Goal: Book appointment/travel/reservation

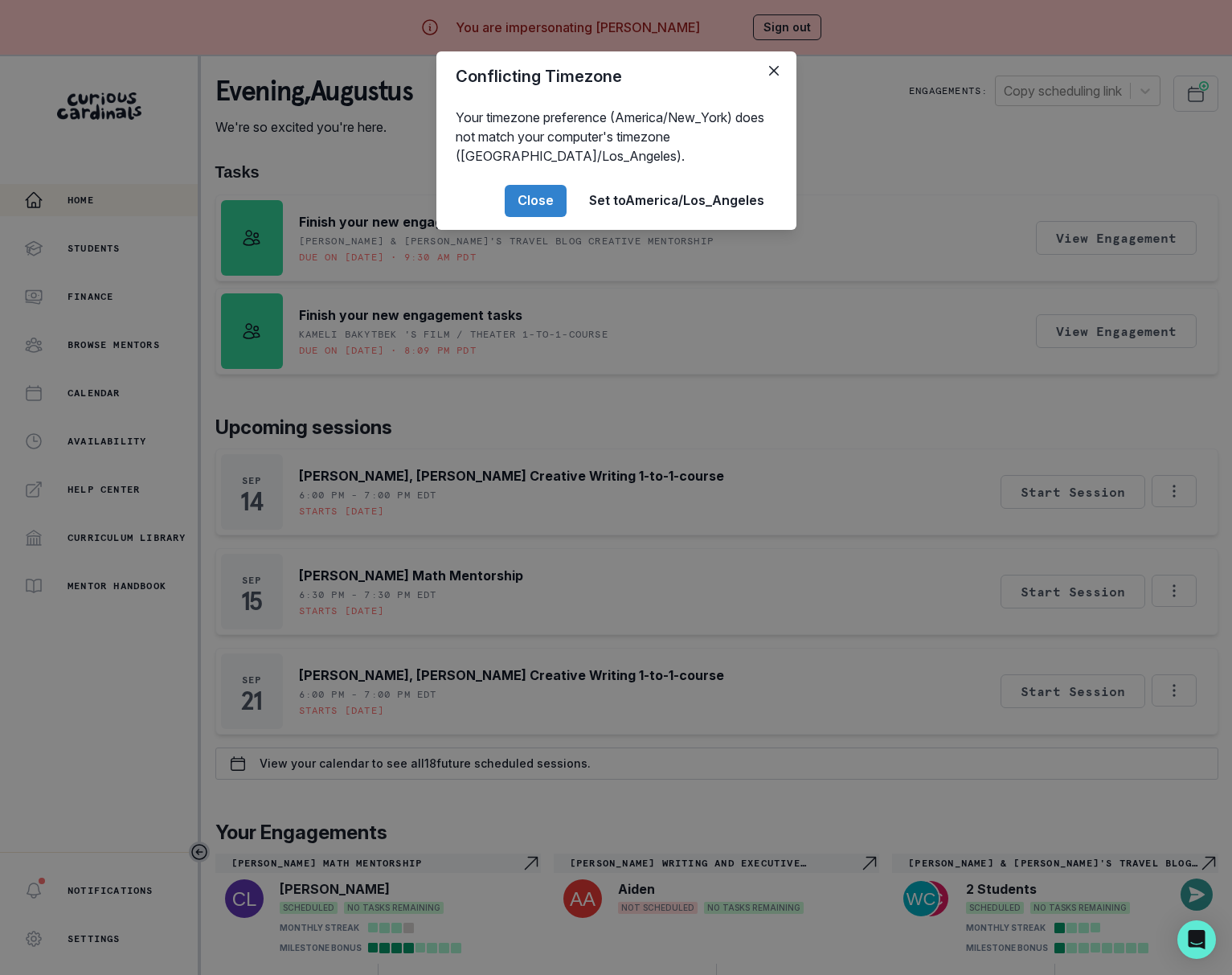
click at [928, 705] on div "Conflicting Timezone Your timezone preference (America/New_York) does not match…" at bounding box center [616, 487] width 1232 height 975
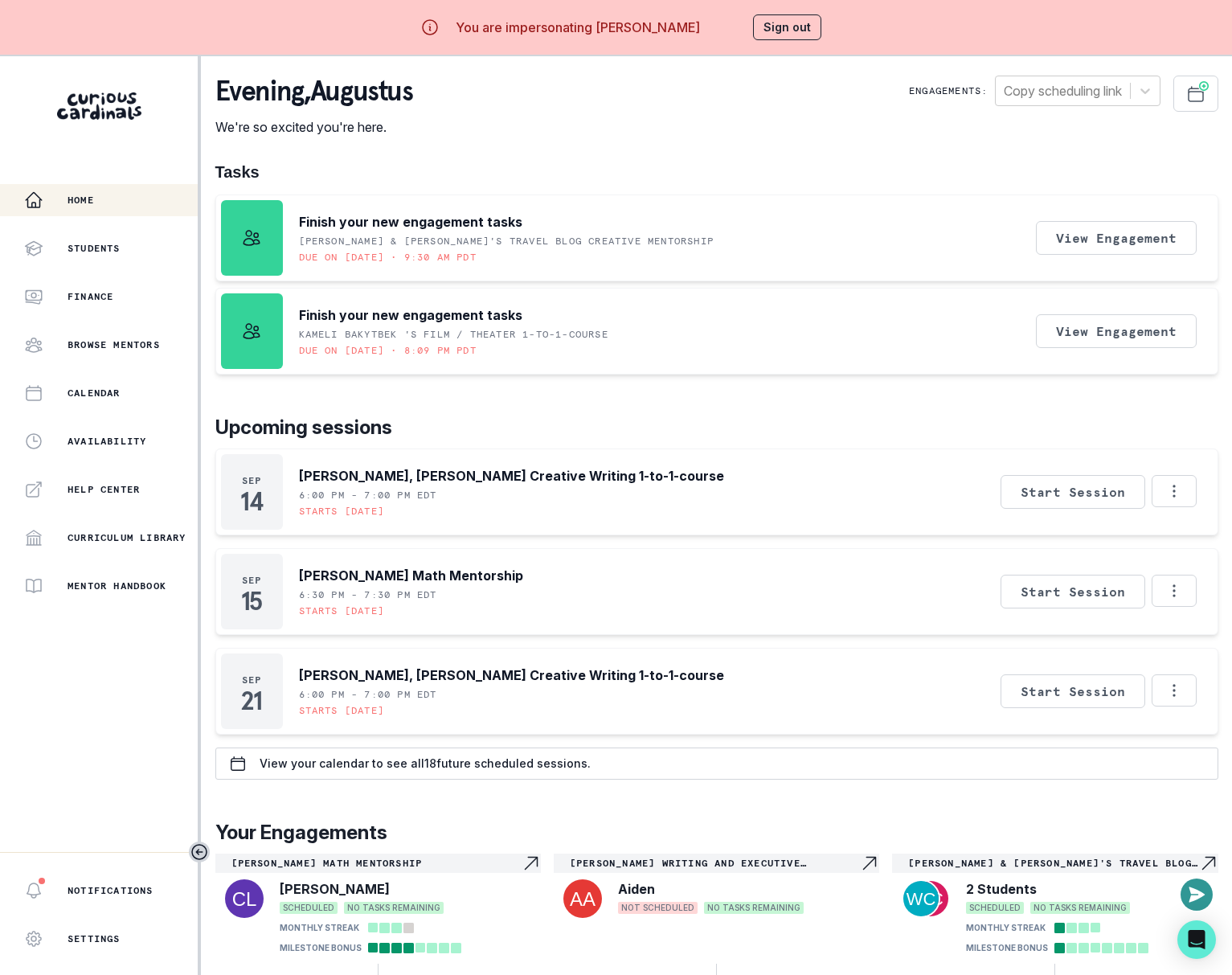
click at [928, 705] on div "Conflicting Timezone Your timezone preference (America/New_York) does not match…" at bounding box center [616, 487] width 1232 height 975
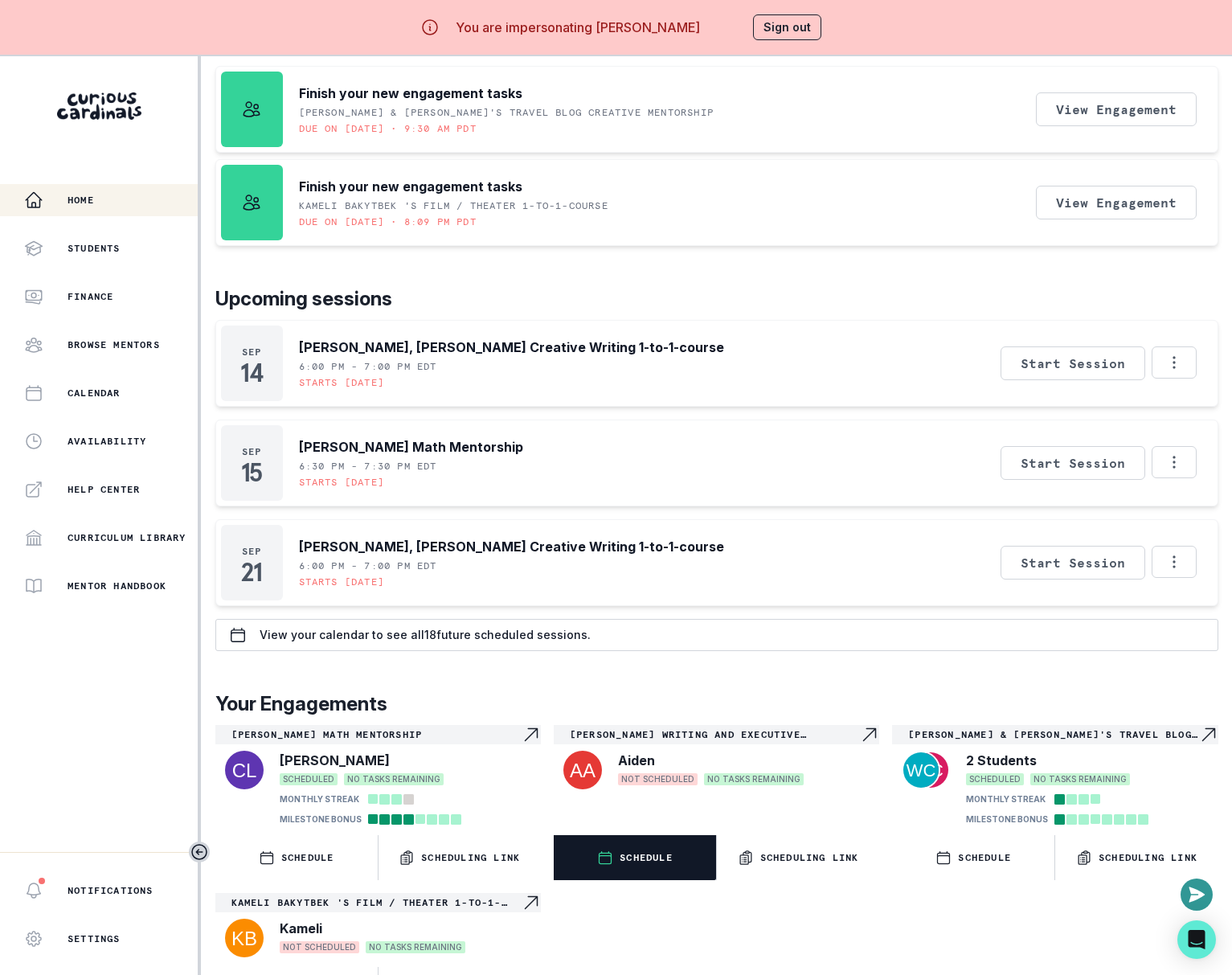
scroll to position [55, 0]
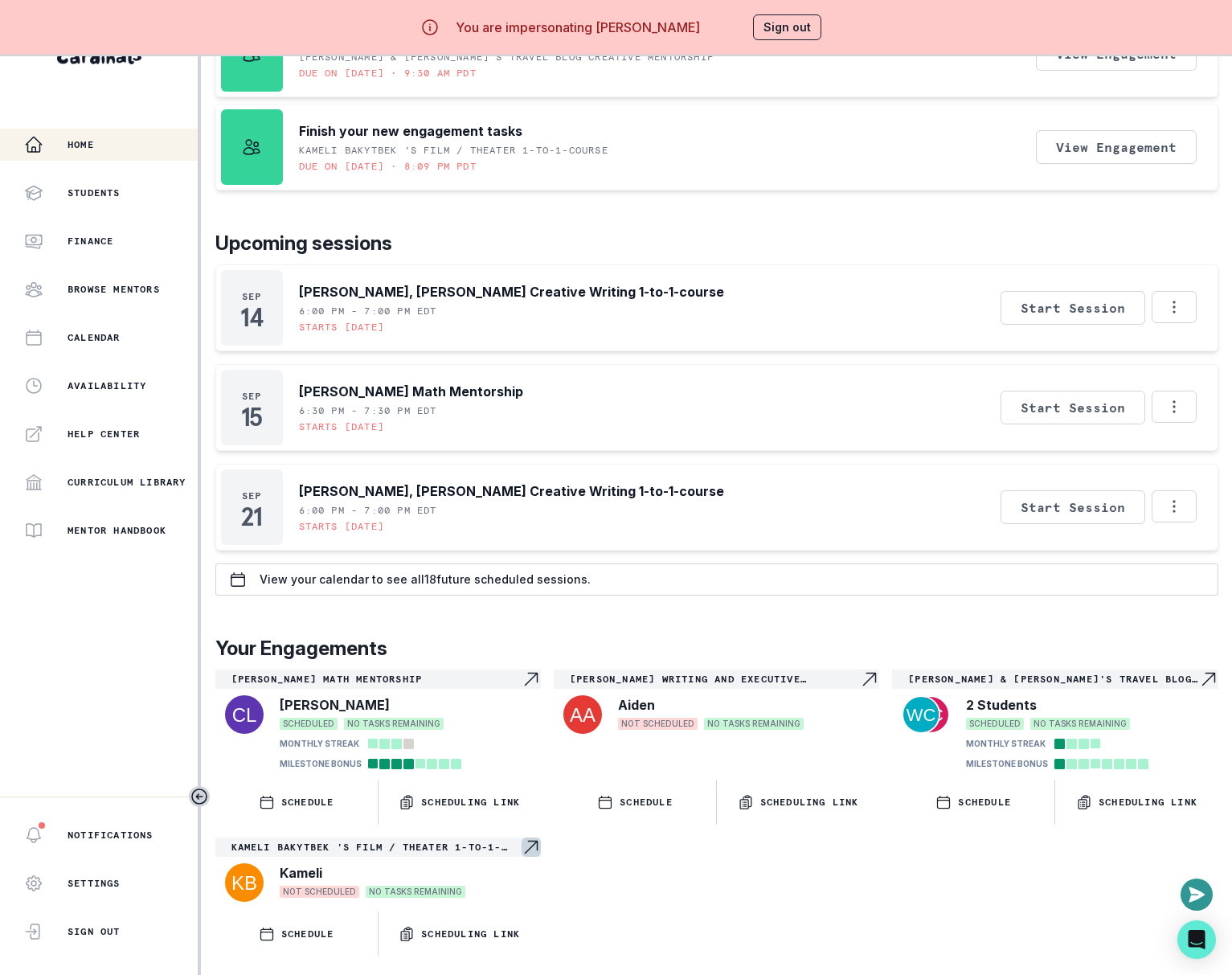
click at [505, 846] on div "Kameli Bakytbek 's Film / Theater 1-to-1-course" at bounding box center [379, 847] width 326 height 19
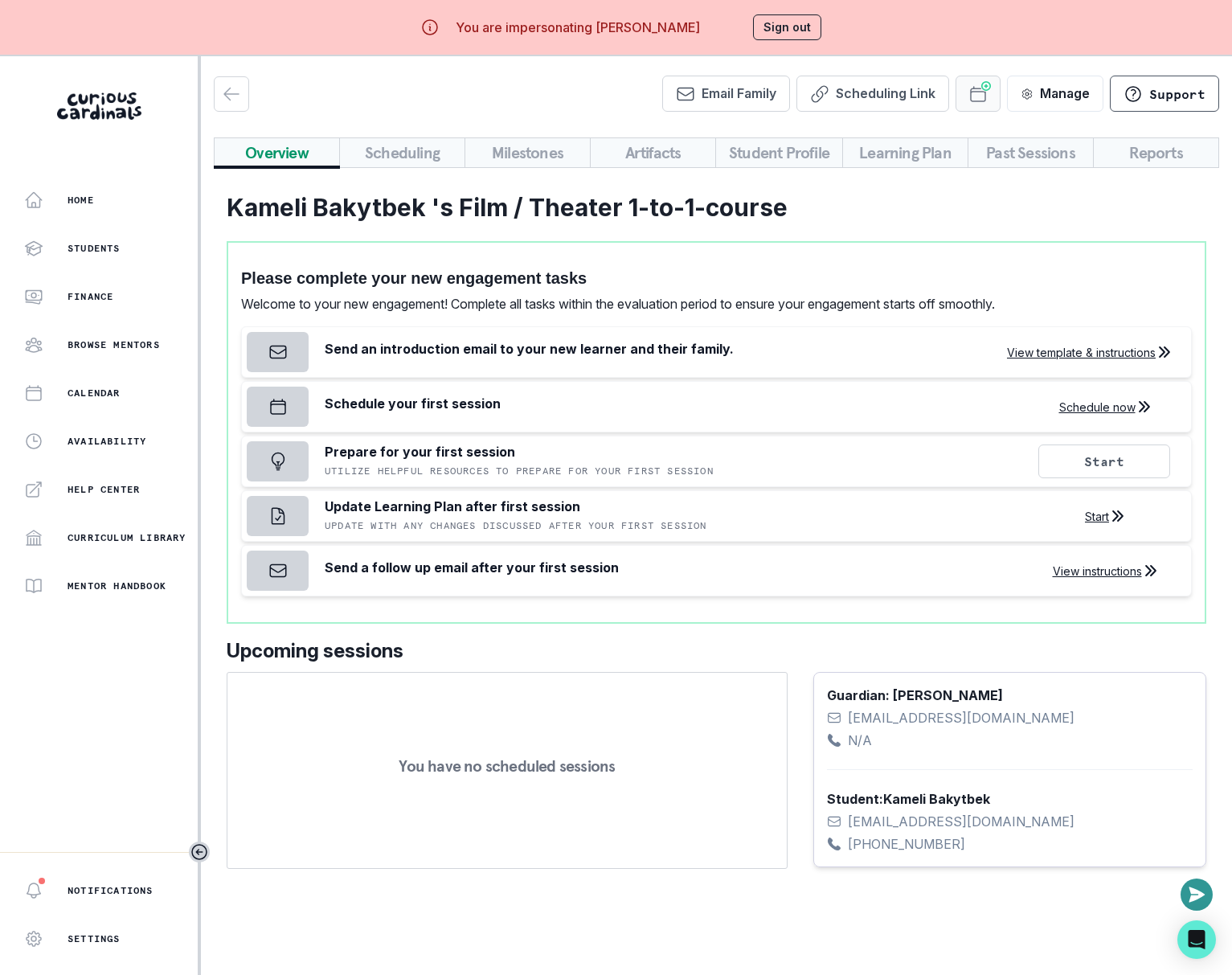
click at [989, 92] on button "Schedule Sessions" at bounding box center [978, 94] width 45 height 36
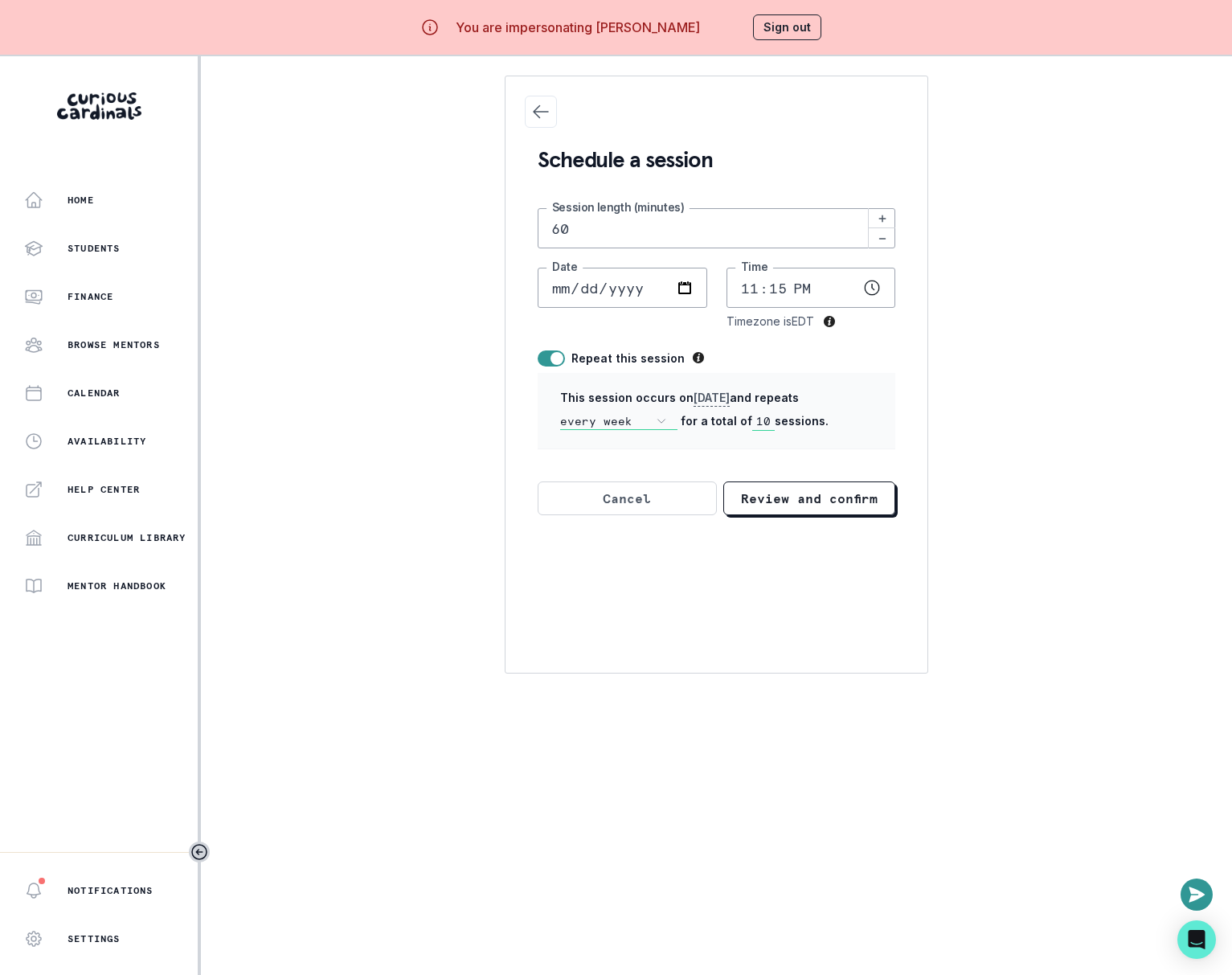
click at [543, 357] on span at bounding box center [551, 359] width 27 height 16
click at [537, 351] on input "checkbox" at bounding box center [537, 350] width 1 height 1
checkbox input "false"
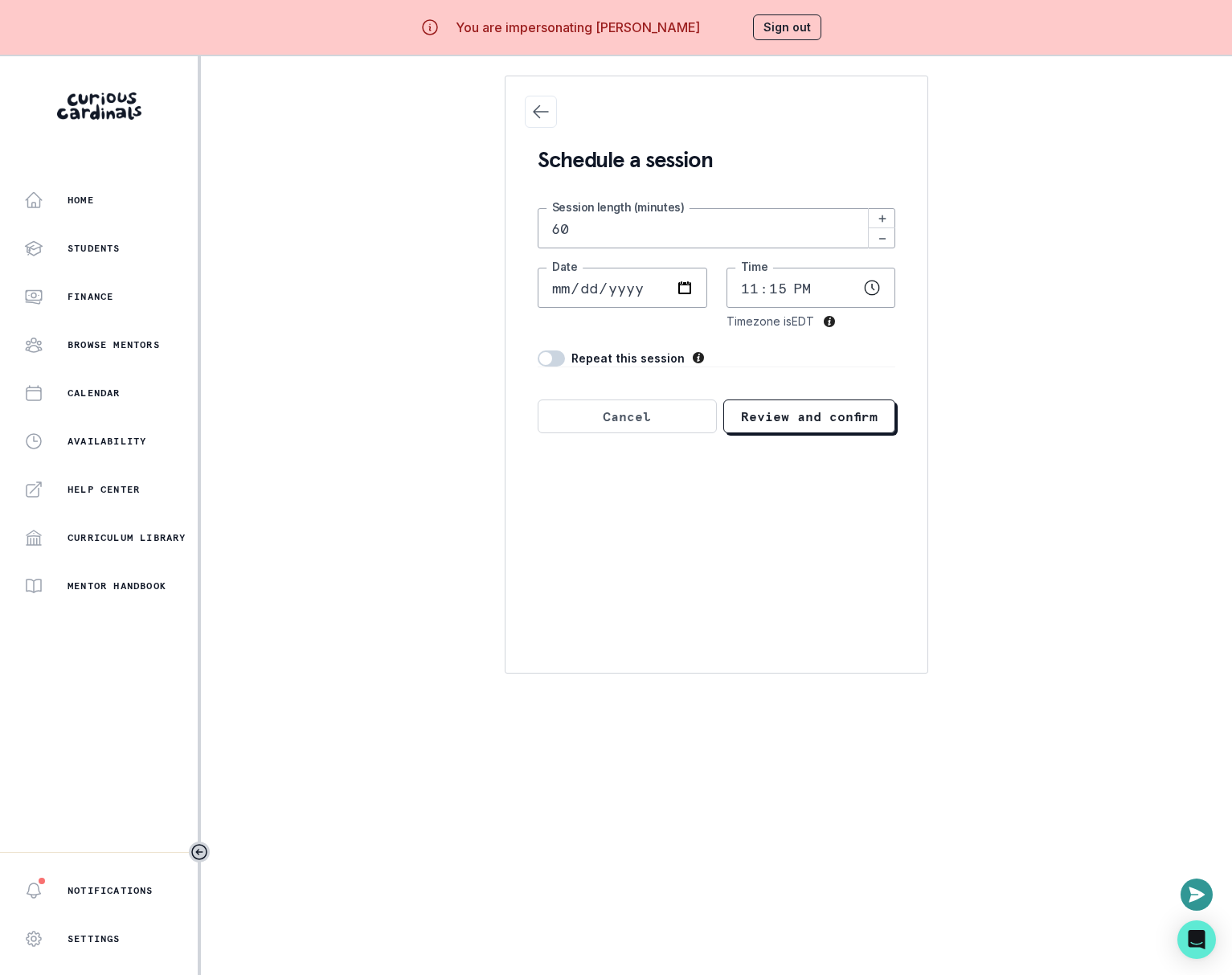
click at [678, 285] on input "[DATE]" at bounding box center [622, 287] width 170 height 40
type input "[DATE]"
click at [872, 283] on input "23:15" at bounding box center [811, 287] width 170 height 40
click at [909, 318] on div "Schedule a session 60 Session length (minutes) [DATE] Date 11:00 Time Timezone …" at bounding box center [716, 374] width 424 height 598
click at [878, 284] on input "11:00" at bounding box center [811, 287] width 170 height 40
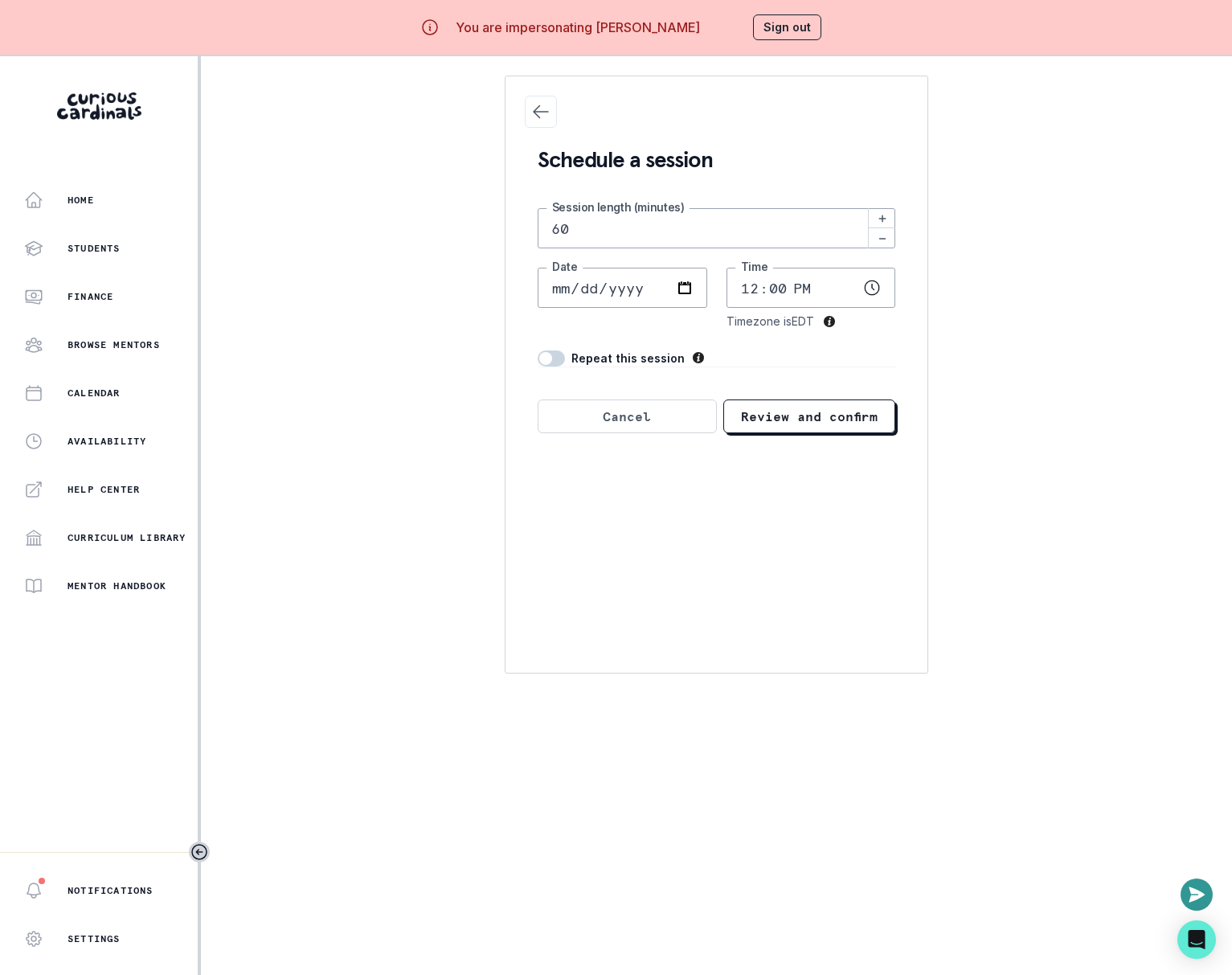
type input "12:00"
click at [917, 346] on div "Schedule a session 60 Session length (minutes) [DATE] Date 12:00 Time Timezone …" at bounding box center [716, 374] width 424 height 598
click at [832, 406] on button "Review and confirm" at bounding box center [810, 416] width 173 height 34
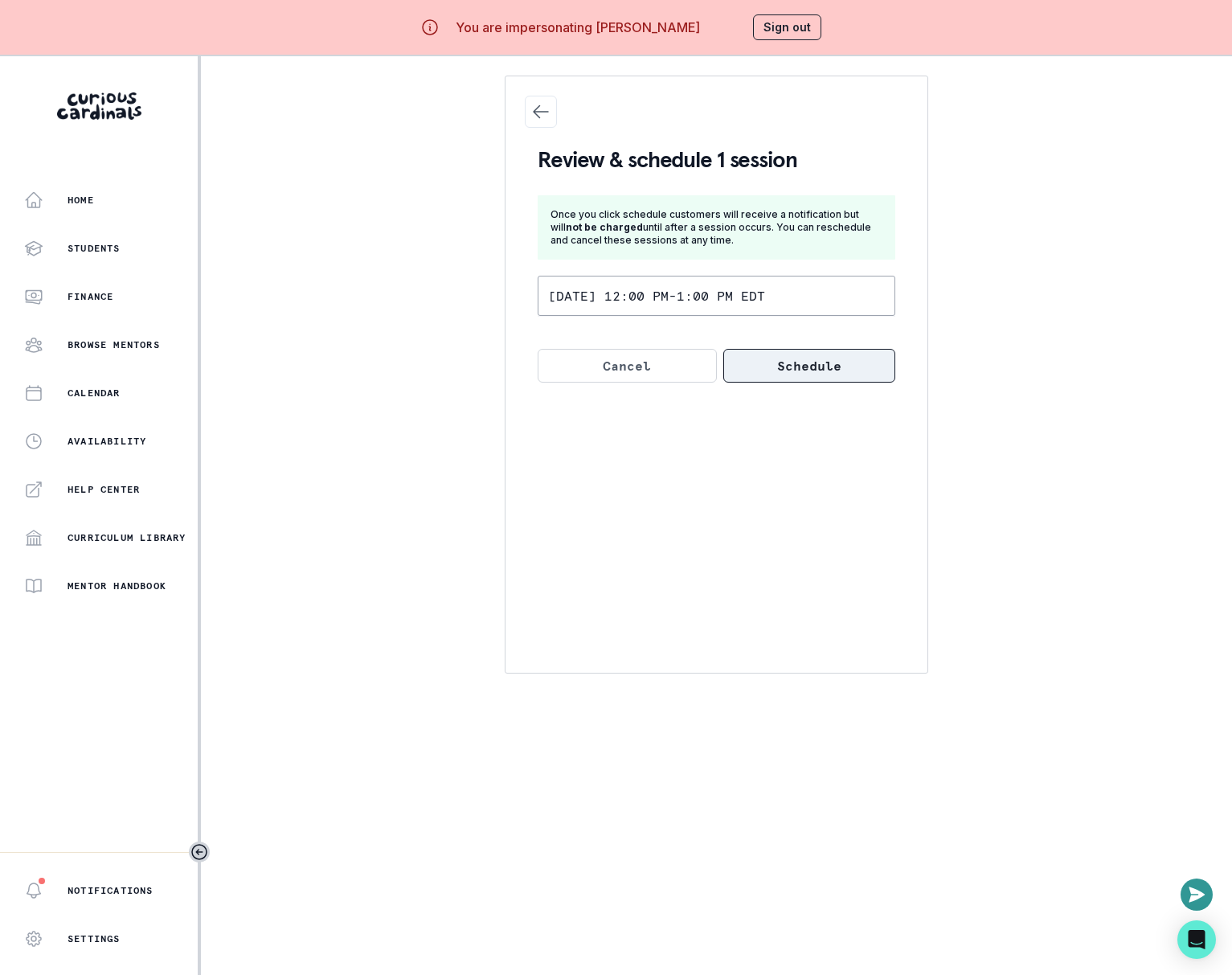
click at [819, 360] on button "Schedule" at bounding box center [810, 365] width 173 height 34
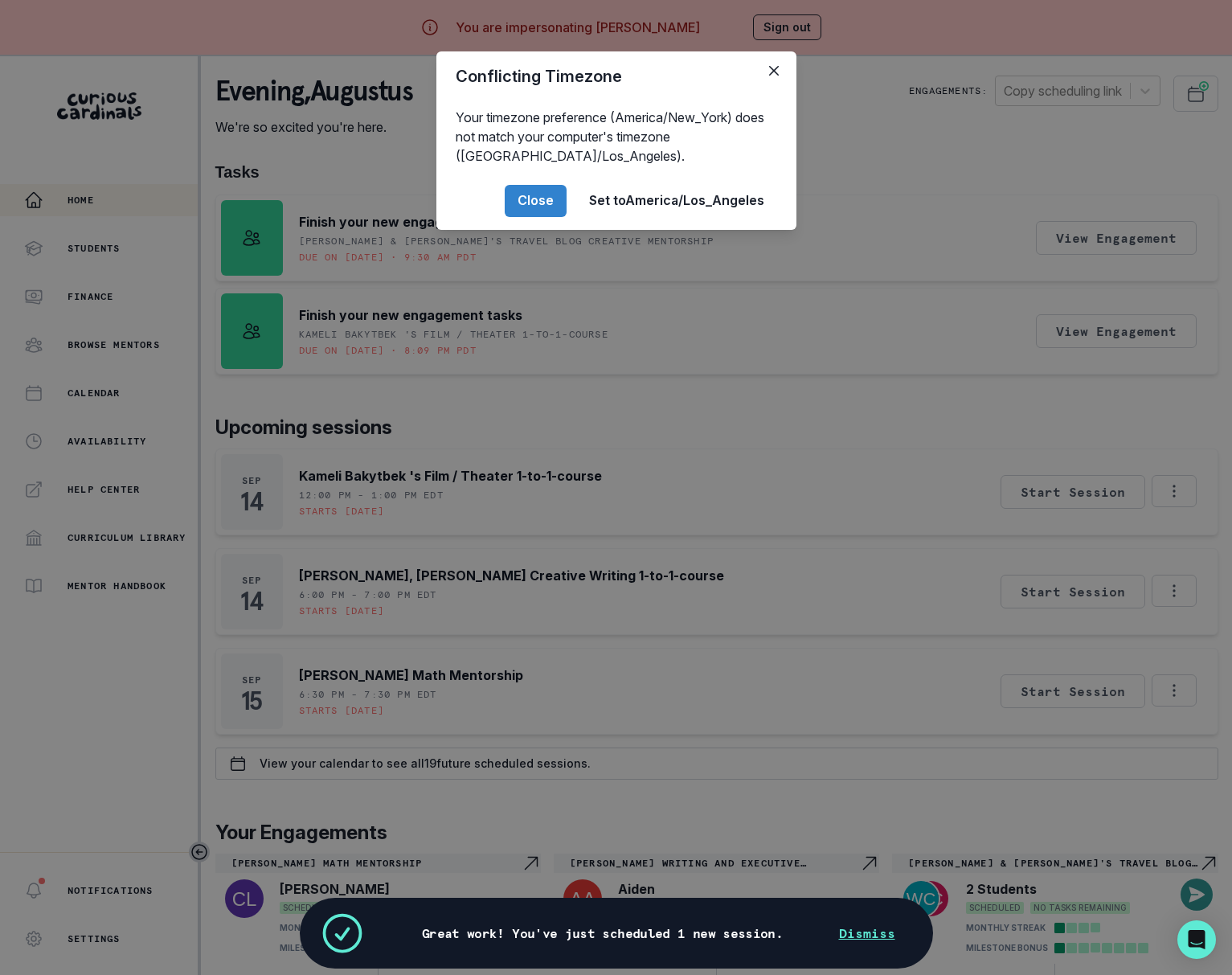
click at [819, 360] on div "Conflicting Timezone Your timezone preference (America/New_York) does not match…" at bounding box center [616, 487] width 1232 height 975
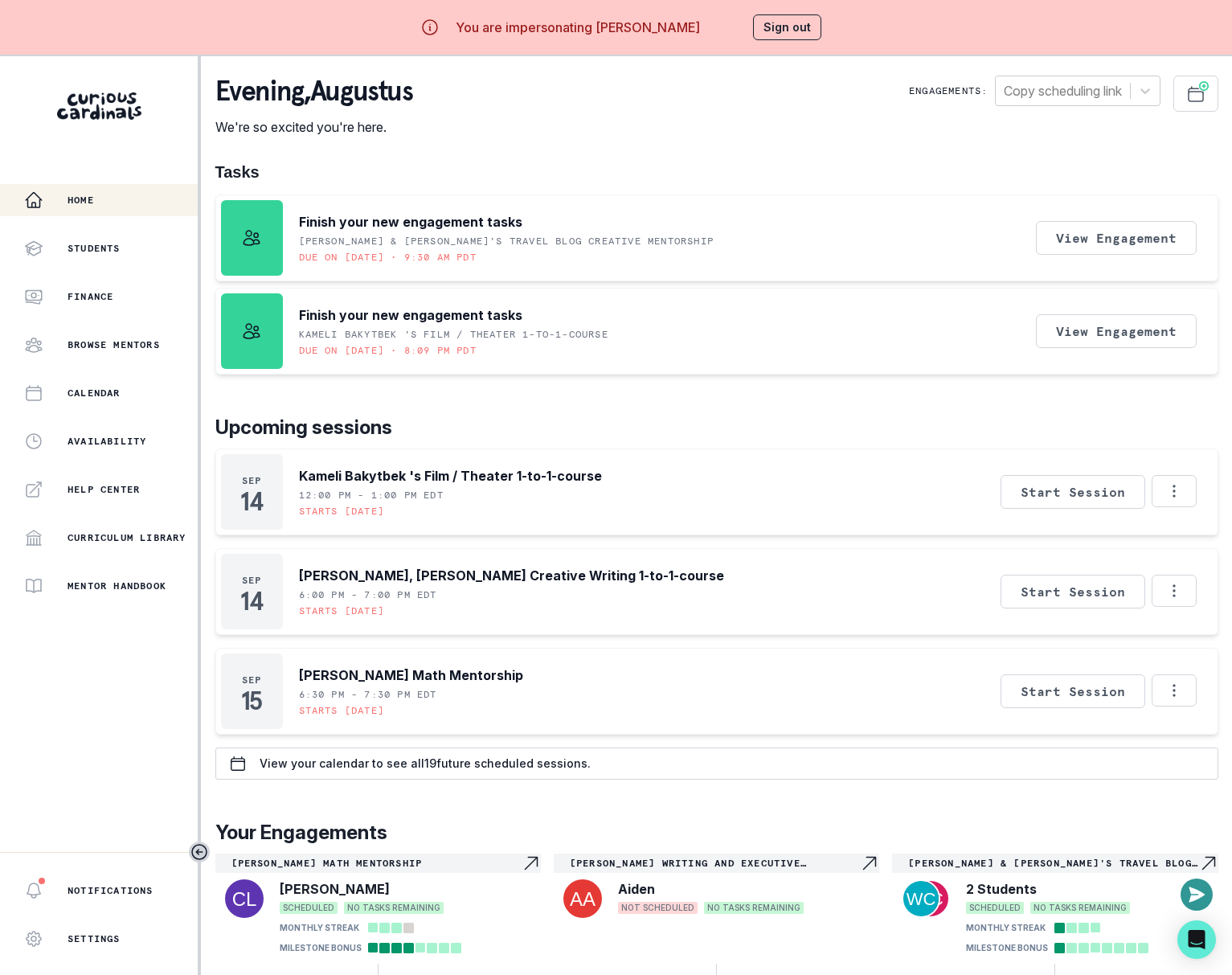
click at [797, 31] on button "Sign out" at bounding box center [787, 27] width 68 height 26
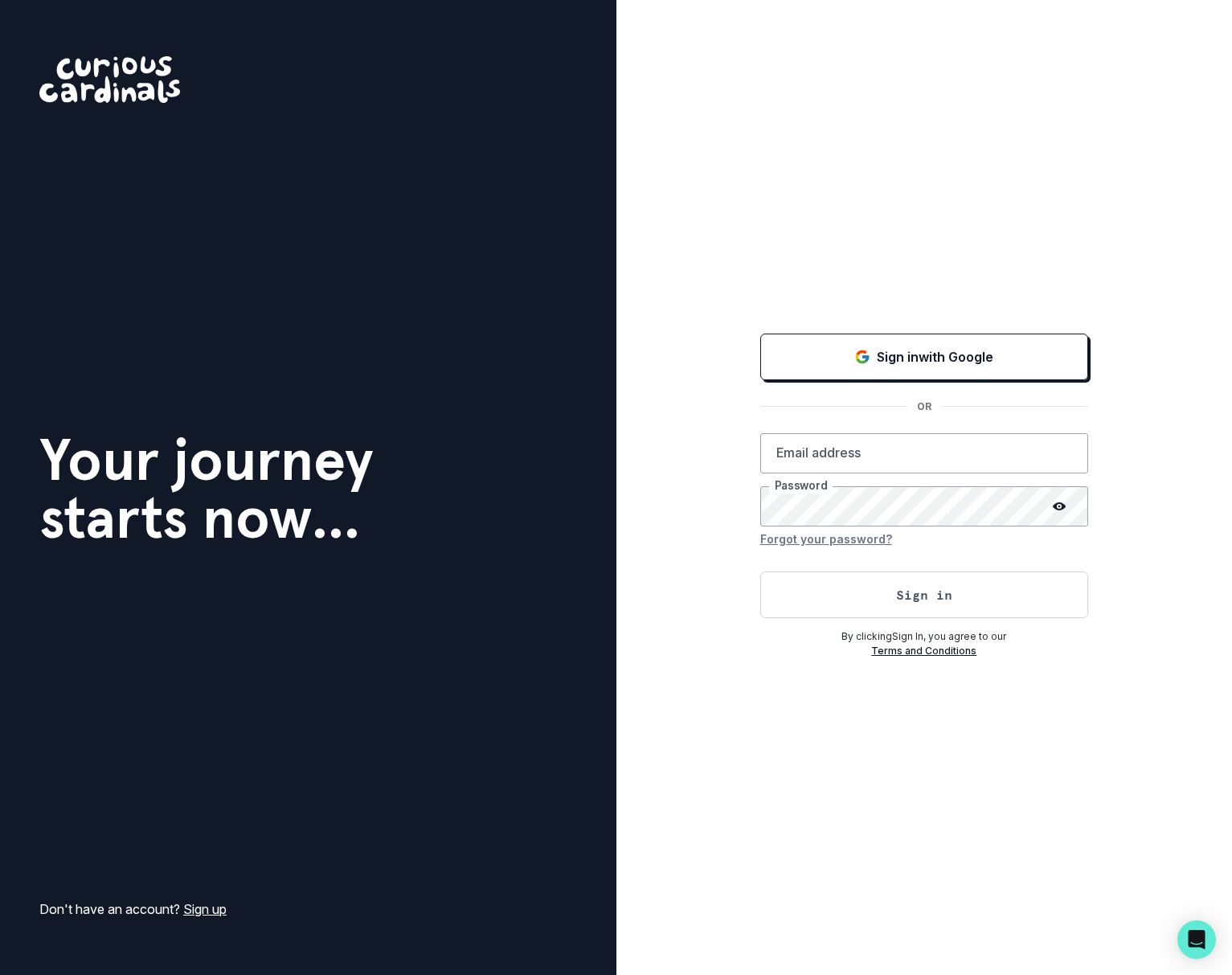
type input "[EMAIL_ADDRESS][DOMAIN_NAME]"
